Goal: Task Accomplishment & Management: Manage account settings

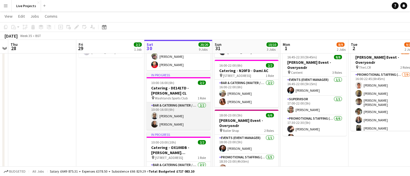
click at [174, 113] on app-card-role "Bar & Catering (Waiter / waitress) [DATE] 10:00-16:00 (6h) Ayomipo [PERSON_NAME]" at bounding box center [179, 116] width 64 height 28
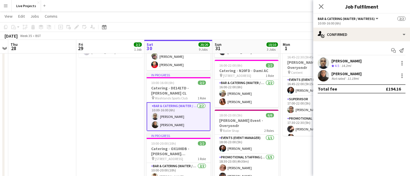
click at [350, 73] on div "[PERSON_NAME]" at bounding box center [346, 73] width 30 height 5
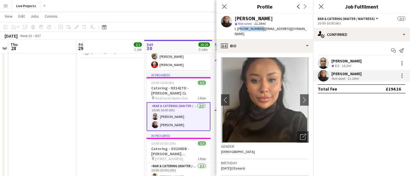
drag, startPoint x: 259, startPoint y: 27, endPoint x: 238, endPoint y: 27, distance: 21.1
click at [238, 27] on span "t. [PHONE_NUMBER]" at bounding box center [250, 28] width 30 height 4
copy span "447983219617"
drag, startPoint x: 244, startPoint y: 30, endPoint x: 56, endPoint y: 1, distance: 190.1
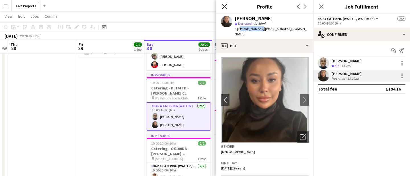
click at [226, 5] on icon "Close pop-in" at bounding box center [223, 6] width 5 height 5
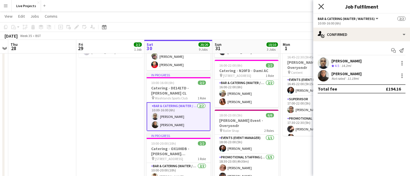
click at [322, 7] on icon "Close pop-in" at bounding box center [320, 6] width 5 height 5
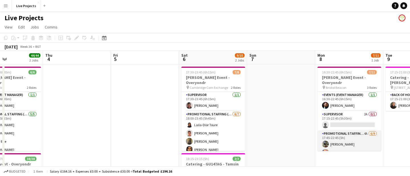
click at [353, 137] on app-card-role "Promotional Staffing (Exhibition Host) 4A [DATE] 17:45-22:45 (5h) [PERSON_NAME]…" at bounding box center [349, 173] width 64 height 87
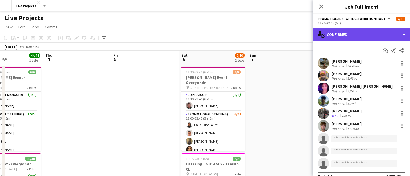
click at [370, 33] on div "single-neutral-actions-check-2 Confirmed" at bounding box center [361, 35] width 97 height 14
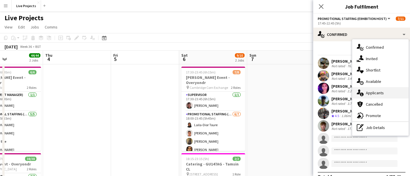
click at [375, 94] on div "single-neutral-actions-information Applicants" at bounding box center [380, 92] width 56 height 11
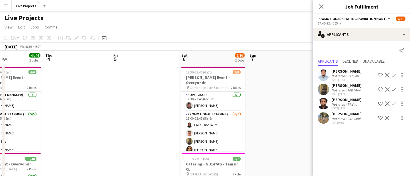
click at [394, 116] on app-icon "Confirm" at bounding box center [394, 118] width 5 height 5
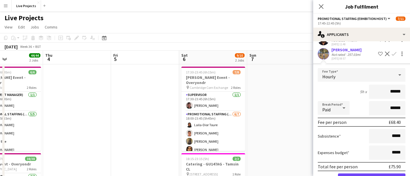
scroll to position [83, 0]
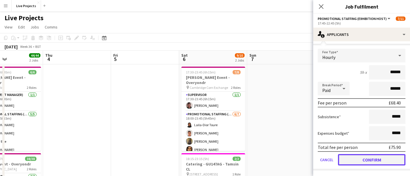
click at [370, 159] on button "Confirm" at bounding box center [371, 159] width 67 height 11
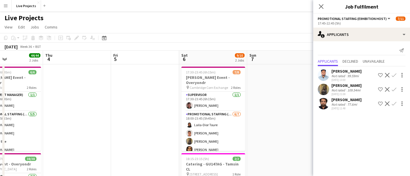
scroll to position [0, 0]
click at [321, 6] on icon at bounding box center [320, 6] width 5 height 5
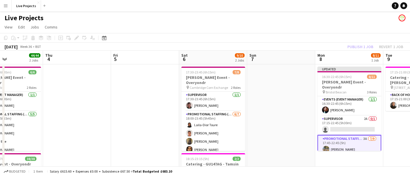
click at [367, 46] on div "Publish 1 job Revert 1 job" at bounding box center [374, 46] width 69 height 7
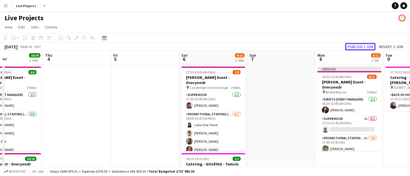
click at [367, 46] on button "Publish 1 job" at bounding box center [360, 46] width 30 height 7
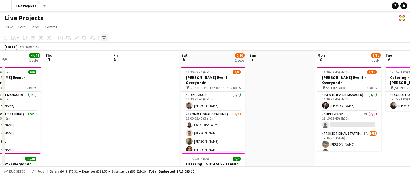
click at [107, 38] on div "Date picker" at bounding box center [104, 37] width 7 height 7
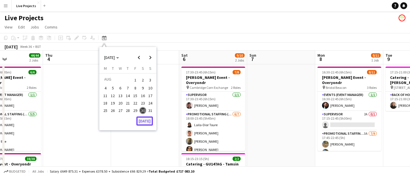
click at [147, 121] on button "[DATE]" at bounding box center [144, 120] width 17 height 9
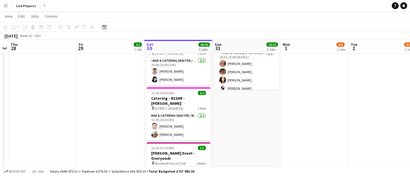
scroll to position [164, 0]
